Goal: Information Seeking & Learning: Learn about a topic

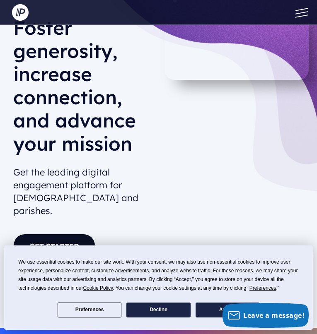
scroll to position [45, 0]
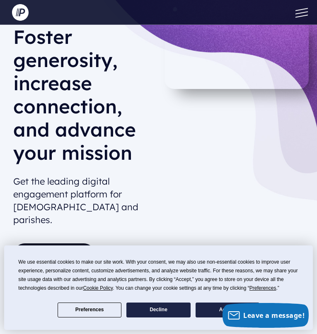
click at [300, 15] on span at bounding box center [301, 15] width 12 height 3
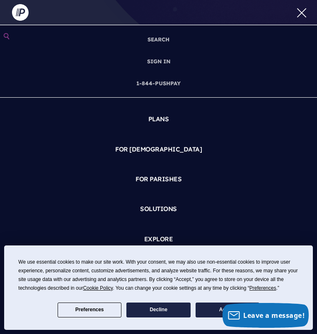
click at [300, 15] on button at bounding box center [299, 12] width 25 height 25
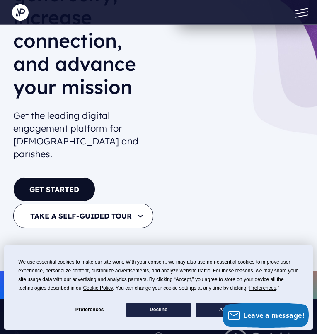
scroll to position [103, 0]
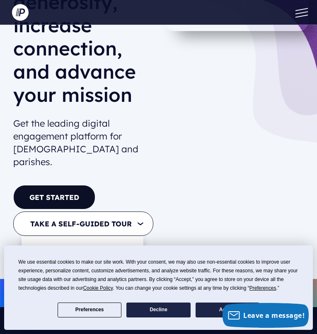
click at [102, 243] on span "FOR [DEMOGRAPHIC_DATA]" at bounding box center [82, 248] width 113 height 11
click at [48, 239] on link "FOR [DEMOGRAPHIC_DATA]" at bounding box center [76, 249] width 100 height 20
